Goal: Task Accomplishment & Management: Manage account settings

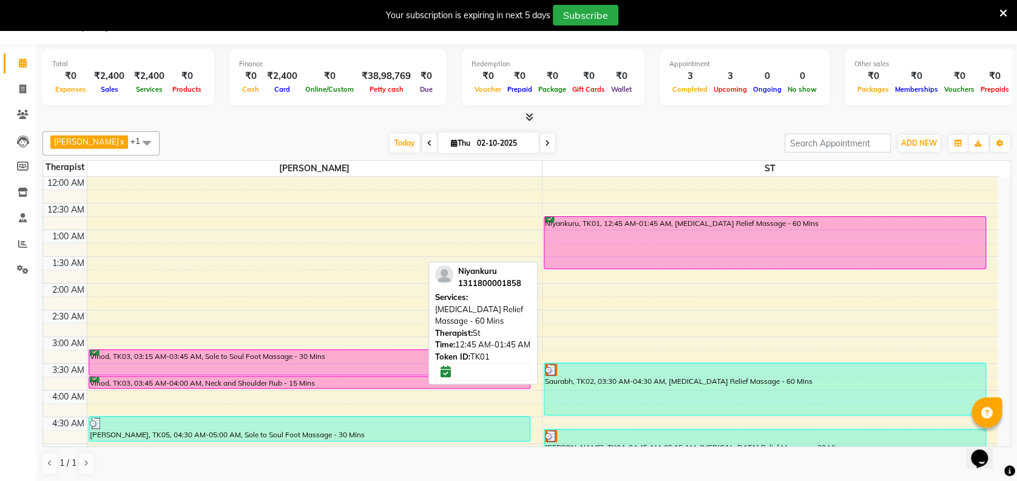
click at [754, 243] on div "Niyankuru, TK01, 12:45 AM-01:45 AM, [MEDICAL_DATA] Relief Massage - 60 Mins" at bounding box center [764, 243] width 441 height 52
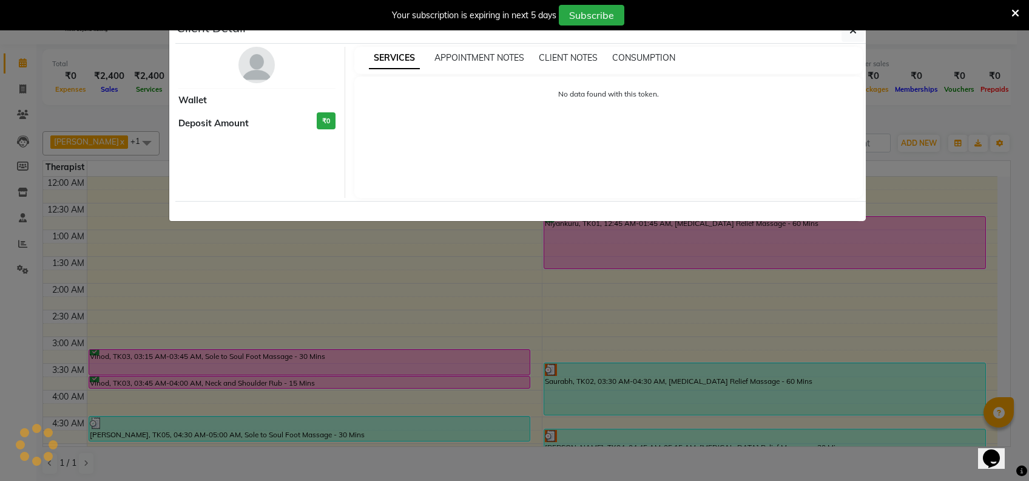
select select "6"
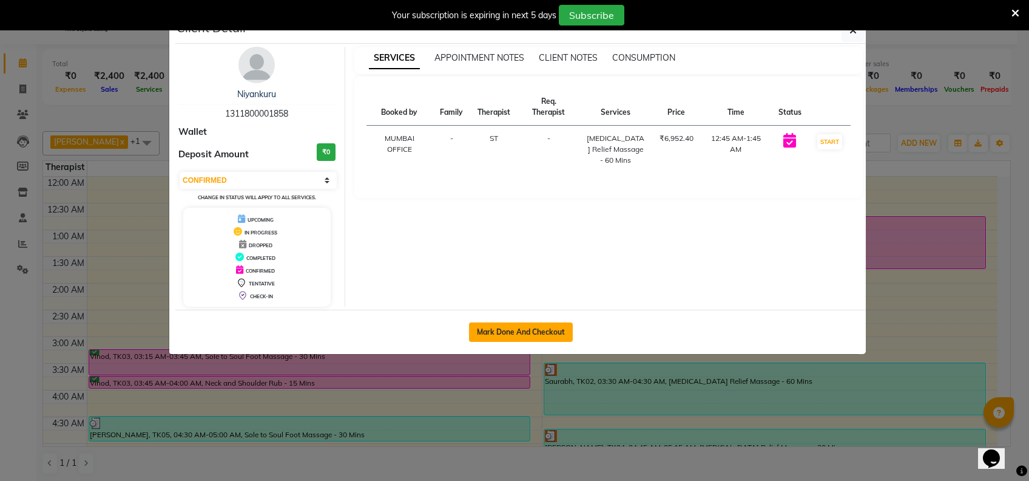
click at [508, 335] on button "Mark Done And Checkout" at bounding box center [521, 331] width 104 height 19
select select "service"
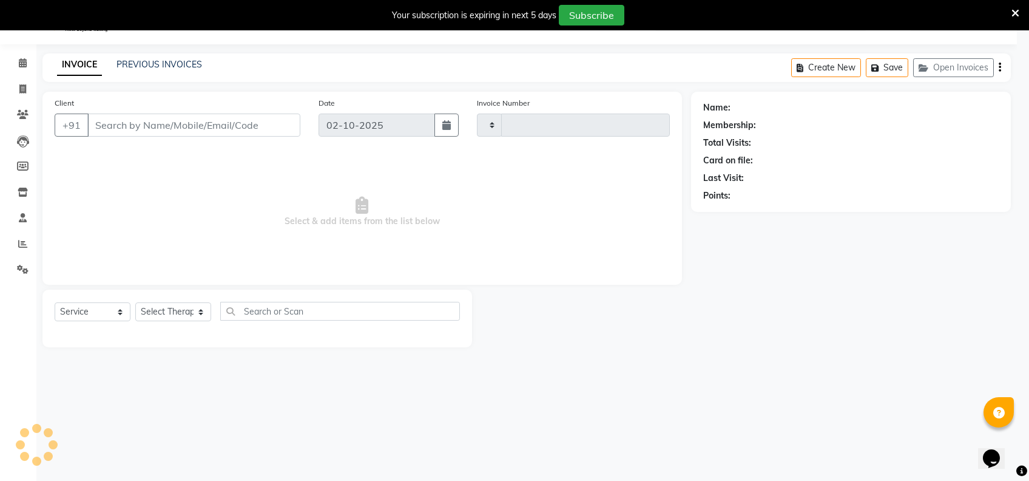
select select "3"
type input "2479"
select select "7072"
type input "1311800001858"
select select "62791"
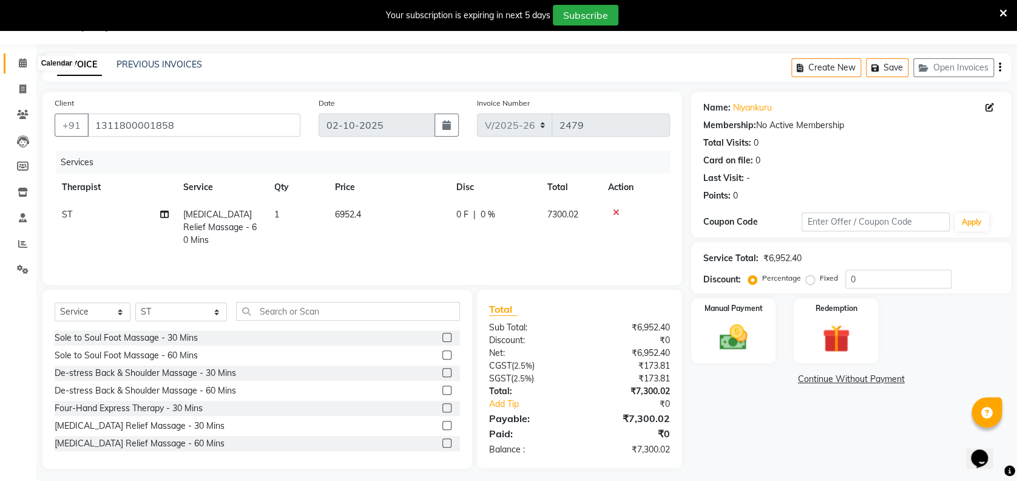
click at [20, 56] on span at bounding box center [22, 63] width 21 height 14
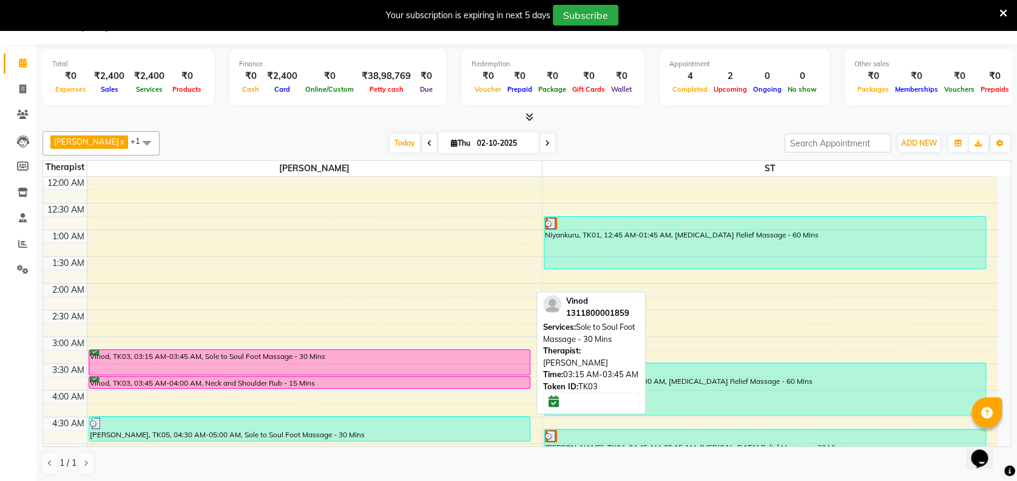
click at [336, 356] on div "Vinod, TK03, 03:15 AM-03:45 AM, Sole to Soul Foot Massage - 30 Mins" at bounding box center [309, 361] width 441 height 25
select select "6"
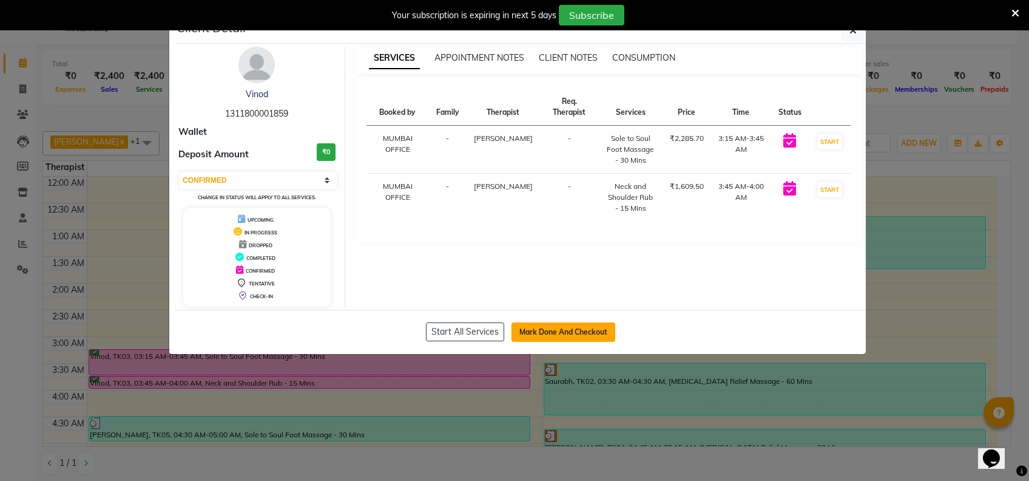
click at [526, 330] on button "Mark Done And Checkout" at bounding box center [563, 331] width 104 height 19
select select "service"
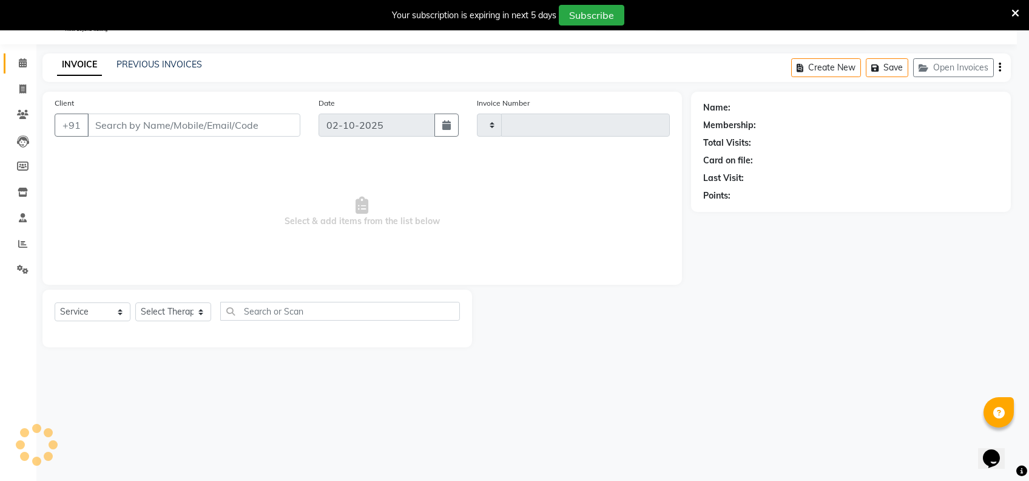
type input "2479"
select select "7072"
type input "1311800001859"
select select "61709"
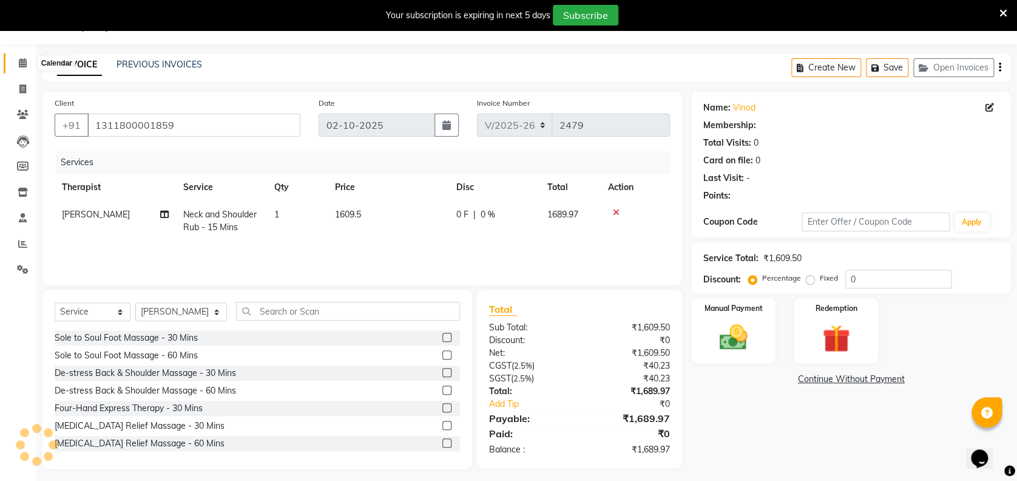
click at [19, 67] on icon at bounding box center [23, 62] width 8 height 9
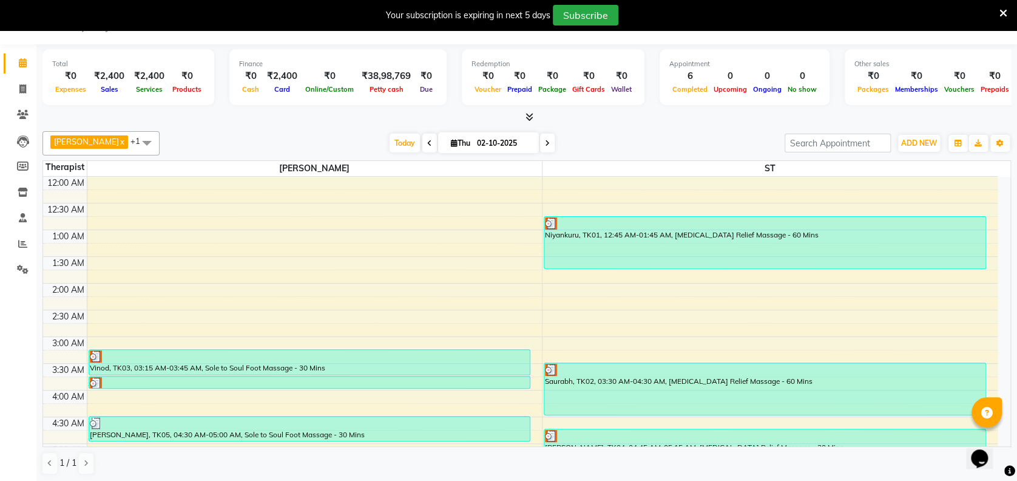
click at [1000, 437] on div "Opens Chat This icon Opens the chat window." at bounding box center [985, 437] width 29 height 0
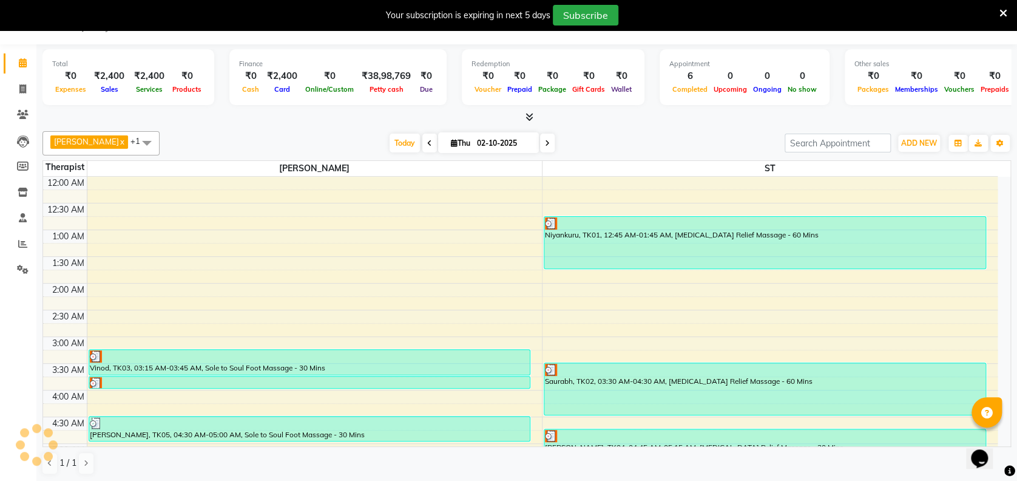
click at [1000, 437] on div "Opens Chat This icon Opens the chat window." at bounding box center [985, 437] width 29 height 0
drag, startPoint x: 1004, startPoint y: 433, endPoint x: 1002, endPoint y: 422, distance: 11.7
click at [1002, 432] on html "Opens Chat This icon Opens the chat window." at bounding box center [985, 450] width 39 height 36
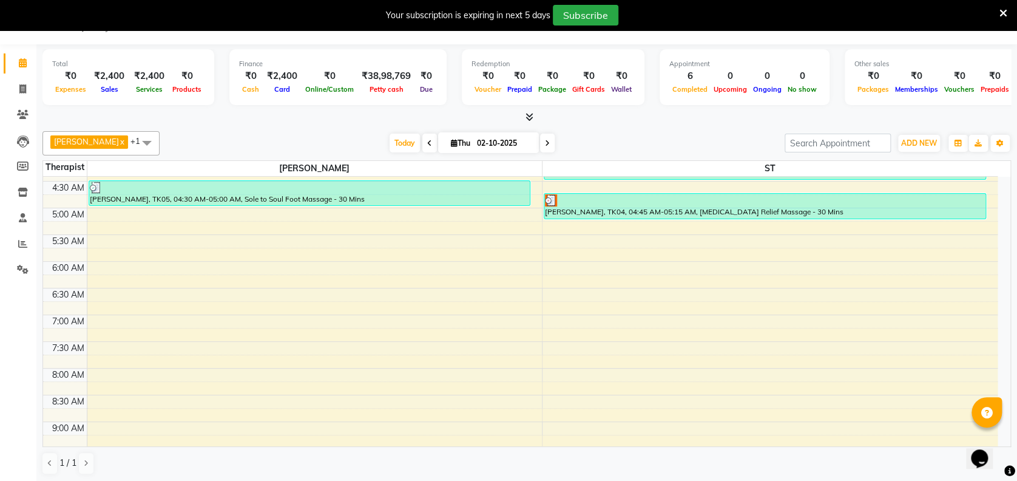
scroll to position [236, 0]
click at [428, 141] on icon at bounding box center [429, 143] width 5 height 7
type input "01-10-2025"
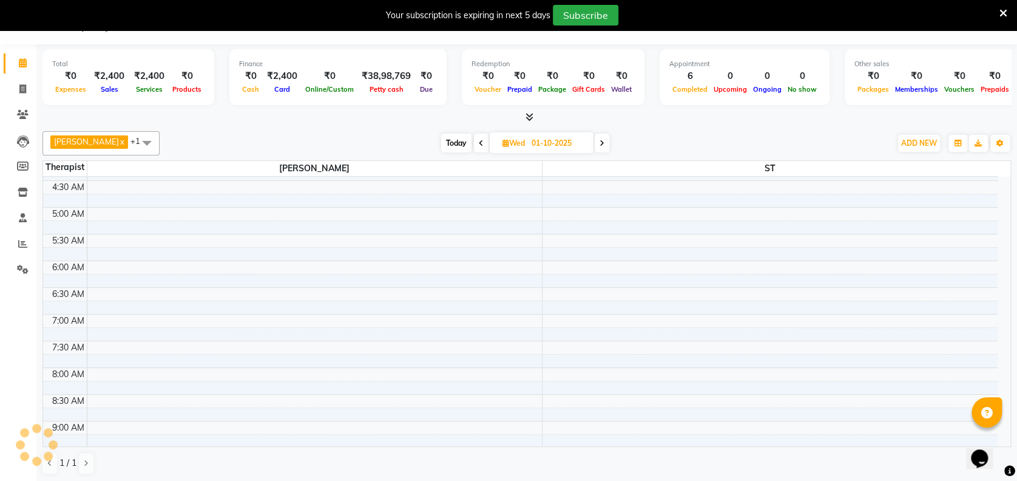
scroll to position [532, 0]
click at [146, 137] on span at bounding box center [147, 142] width 24 height 23
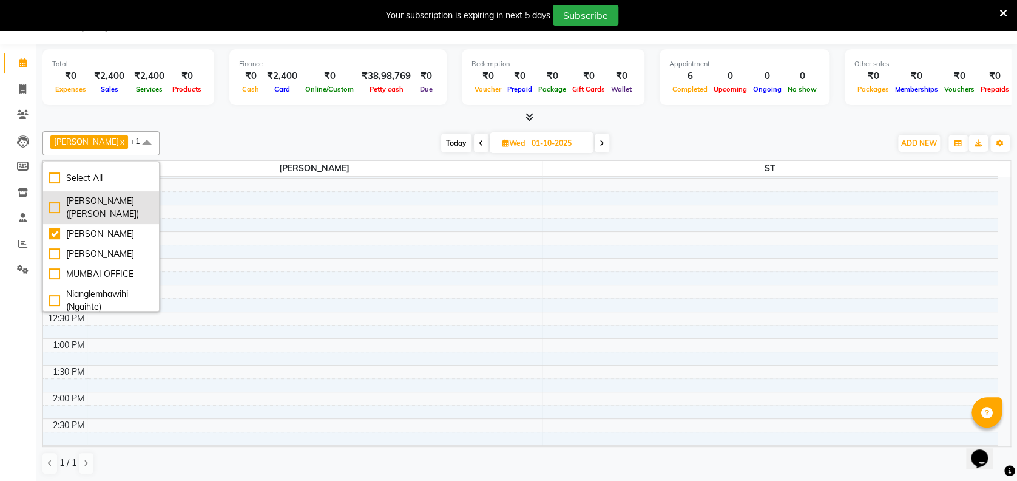
click at [79, 209] on div "[PERSON_NAME] ([PERSON_NAME])" at bounding box center [101, 207] width 104 height 25
checkbox input "true"
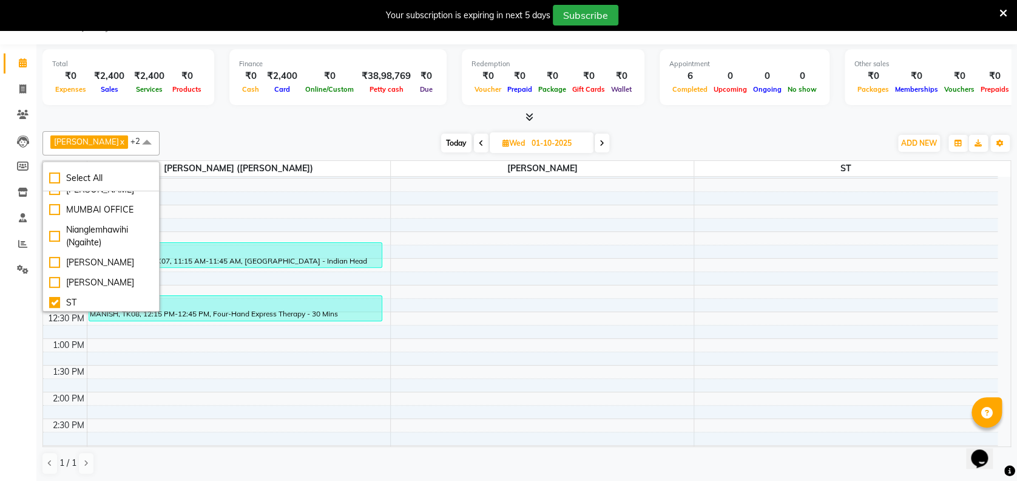
scroll to position [97, 0]
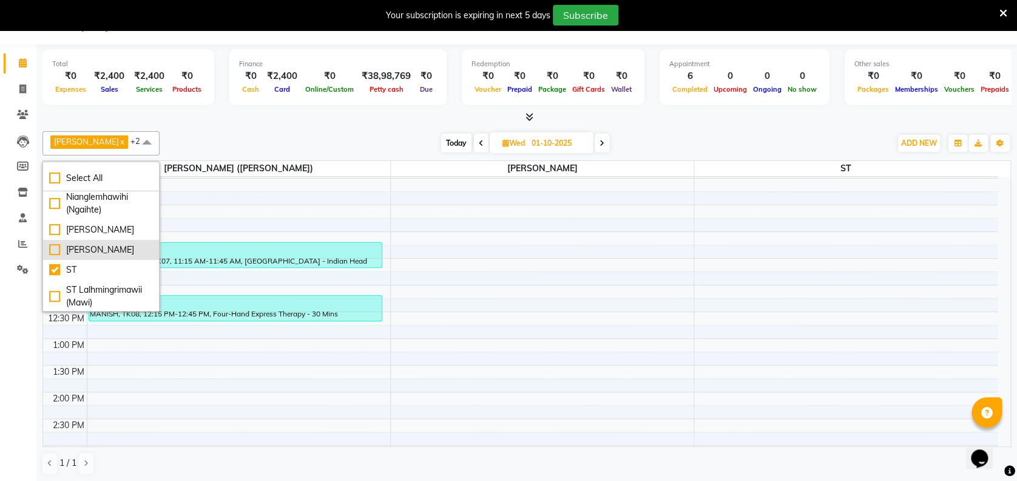
click at [128, 256] on div "[PERSON_NAME]" at bounding box center [101, 249] width 104 height 13
checkbox input "true"
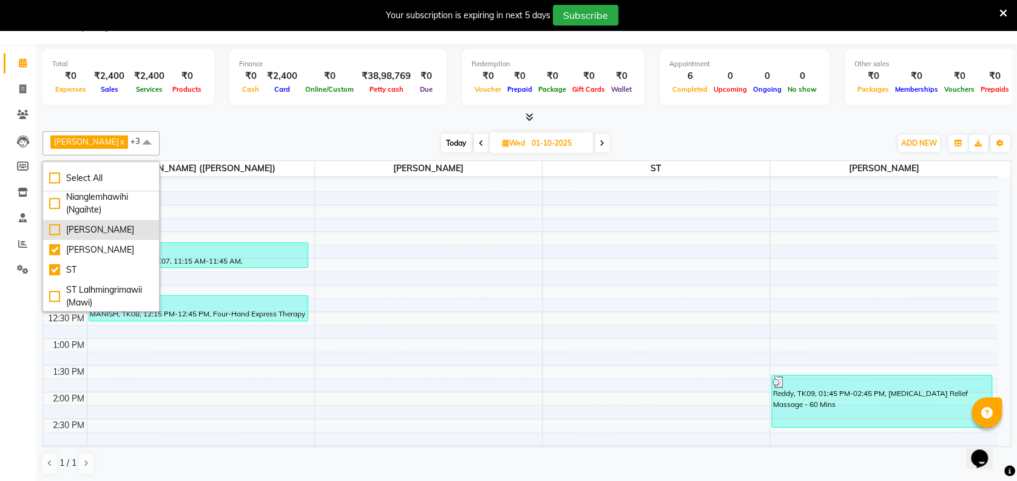
click at [101, 236] on div "[PERSON_NAME]" at bounding box center [101, 229] width 104 height 13
checkbox input "true"
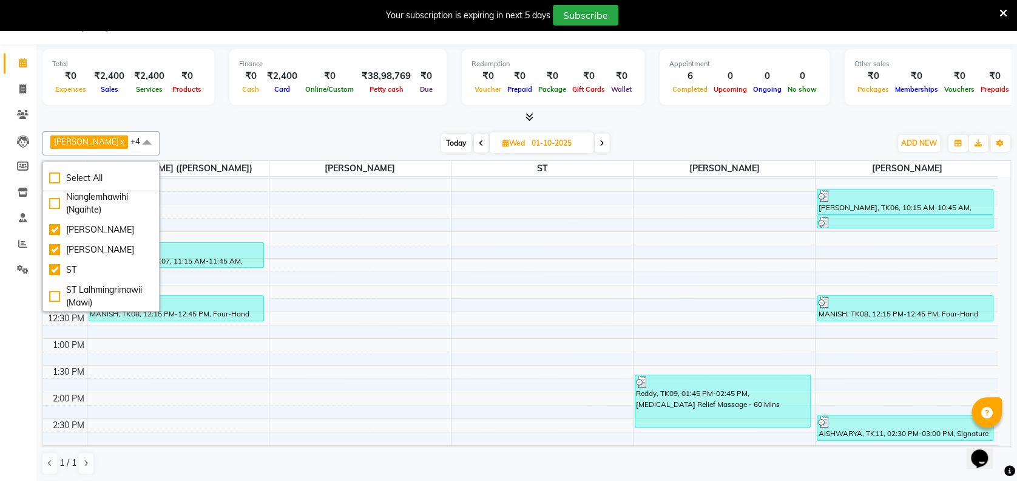
click at [1000, 437] on div "Opens Chat This icon Opens the chat window." at bounding box center [985, 437] width 29 height 0
drag, startPoint x: 1004, startPoint y: 435, endPoint x: 1005, endPoint y: 419, distance: 16.4
click at [1005, 432] on html "Opens Chat This icon Opens the chat window." at bounding box center [985, 450] width 39 height 36
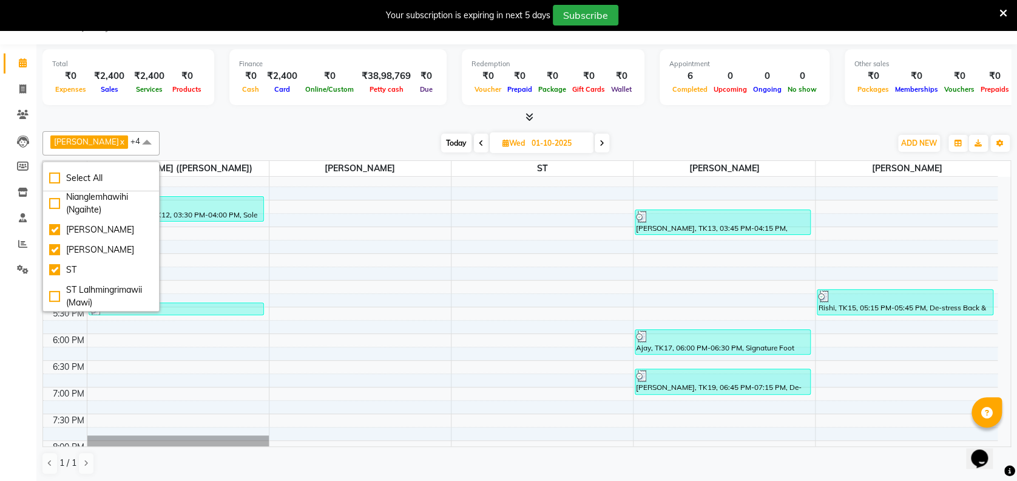
scroll to position [797, 0]
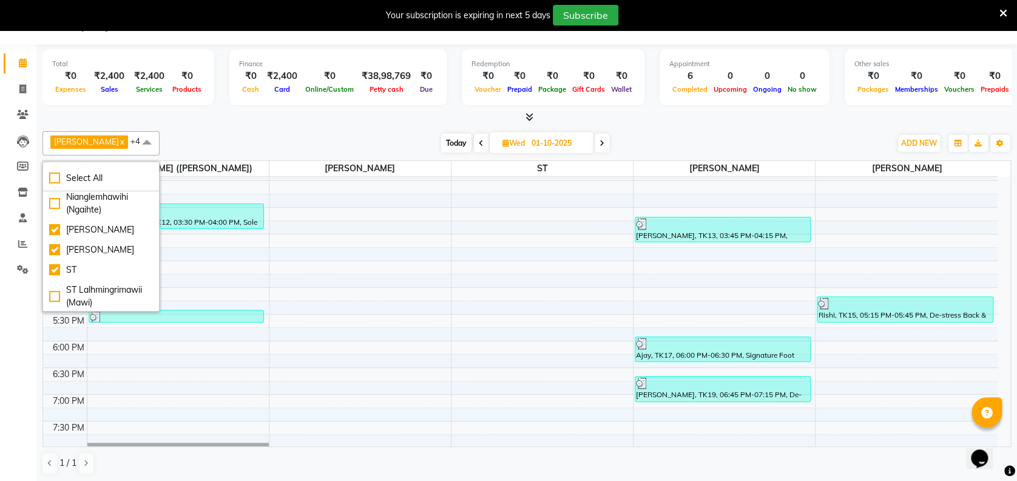
click at [143, 144] on span at bounding box center [147, 142] width 24 height 23
